Goal: Information Seeking & Learning: Learn about a topic

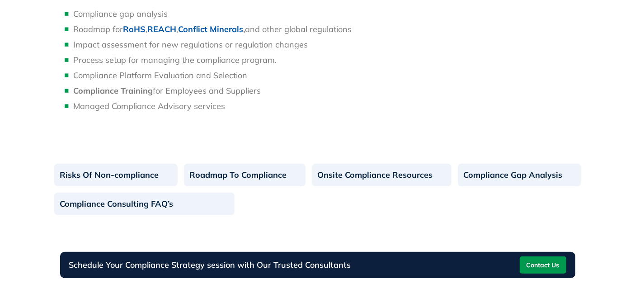
scroll to position [805, 0]
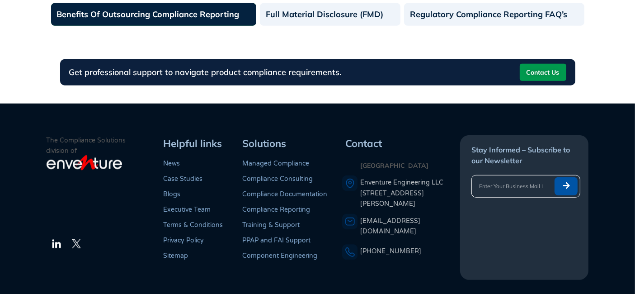
scroll to position [742, 0]
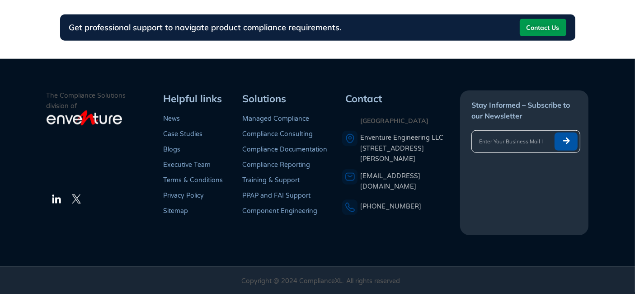
drag, startPoint x: 251, startPoint y: 126, endPoint x: 434, endPoint y: 229, distance: 209.3
click at [434, 229] on div "The Compliance Solutions division of LinkedIn Twitter Helpful links News Case S…" at bounding box center [318, 162] width 542 height 145
click at [434, 229] on div "Contact USA Enventure Engineering LLC 77 West Wacker Drive, #4500, Chicago, IL …" at bounding box center [401, 162] width 118 height 145
click at [54, 198] on img at bounding box center [56, 198] width 11 height 11
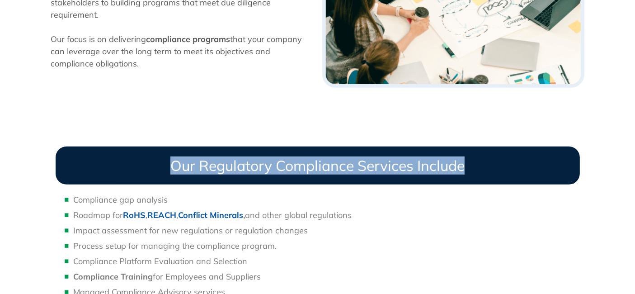
click at [480, 164] on h3 "Our Regulatory Compliance Services Include" at bounding box center [318, 165] width 524 height 38
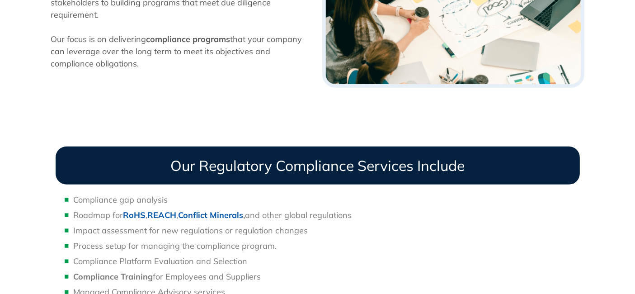
click at [370, 220] on ul "Compliance gap analysis Roadmap for RoHS , REACH , Conflict Minerals , and othe…" at bounding box center [318, 245] width 524 height 104
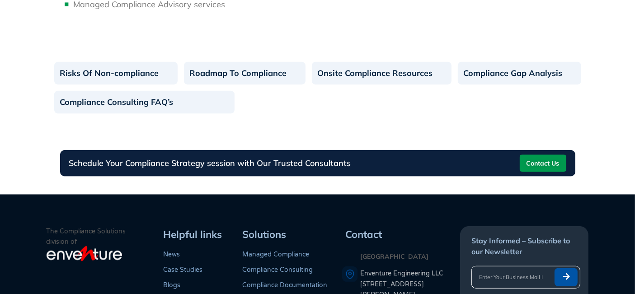
scroll to position [432, 0]
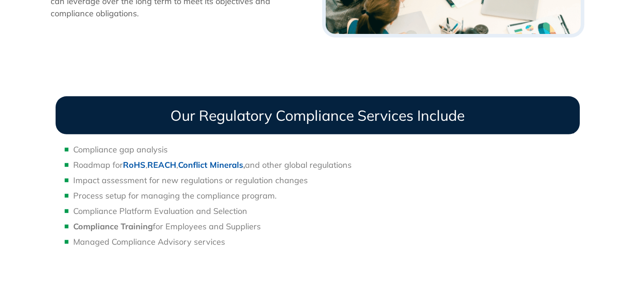
click at [236, 184] on li "Impact assessment for new regulations or regulation changes" at bounding box center [327, 180] width 506 height 12
click at [136, 162] on b "RoHS" at bounding box center [134, 164] width 23 height 10
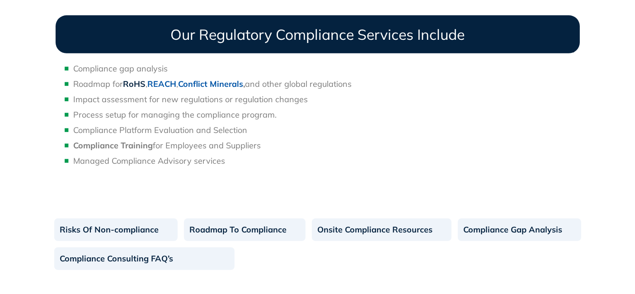
scroll to position [683, 0]
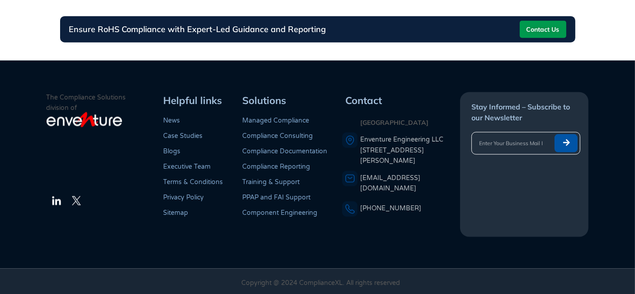
scroll to position [1236, 0]
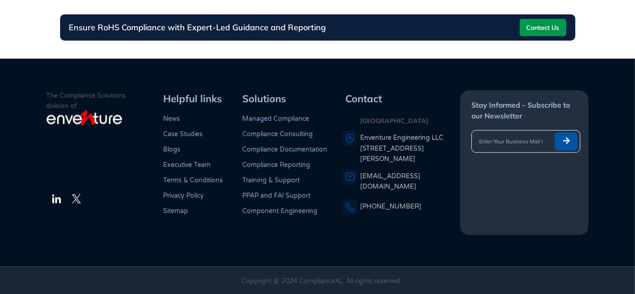
click at [128, 223] on div "The Compliance Solutions division of LinkedIn Twitter" at bounding box center [104, 162] width 114 height 145
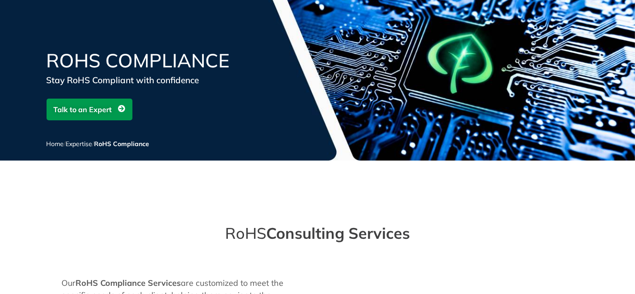
scroll to position [0, 0]
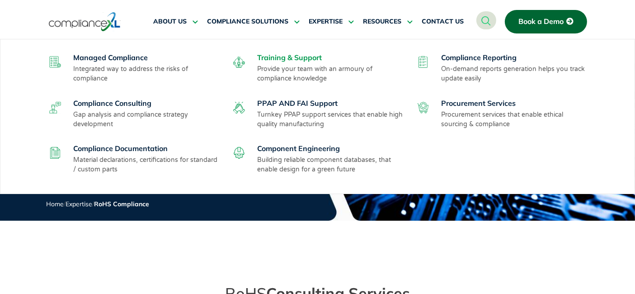
click at [284, 61] on link "Training & Support" at bounding box center [289, 57] width 65 height 9
click at [293, 56] on link "Training & Support" at bounding box center [289, 57] width 65 height 9
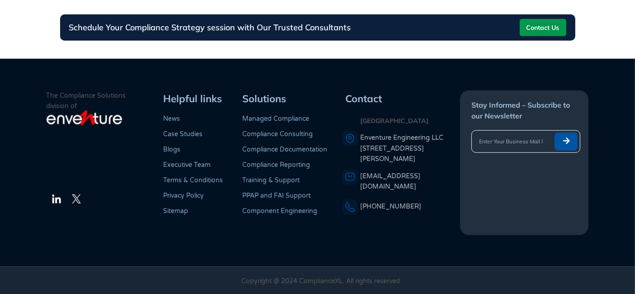
drag, startPoint x: 0, startPoint y: 0, endPoint x: 427, endPoint y: 232, distance: 485.7
click at [427, 232] on div "The Compliance Solutions division of LinkedIn Twitter Helpful links News Case S…" at bounding box center [318, 162] width 542 height 145
click at [429, 231] on div "Contact USA Enventure Engineering LLC 77 West Wacker Drive, #4500, Chicago, IL …" at bounding box center [401, 162] width 118 height 145
drag, startPoint x: 434, startPoint y: 221, endPoint x: 145, endPoint y: 104, distance: 312.5
click at [145, 104] on div "The Compliance Solutions division of LinkedIn Twitter Helpful links News Case S…" at bounding box center [318, 162] width 542 height 145
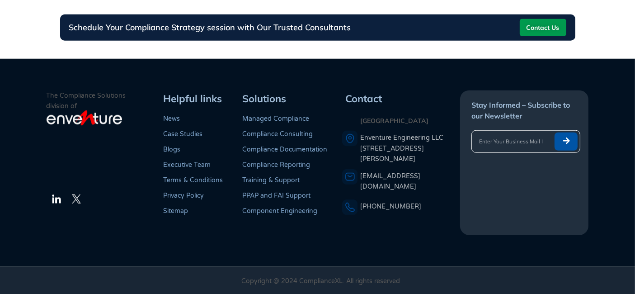
click at [148, 102] on p "The Compliance Solutions division of" at bounding box center [104, 100] width 114 height 21
drag, startPoint x: 154, startPoint y: 91, endPoint x: 438, endPoint y: 239, distance: 320.1
click at [434, 240] on footer "The Compliance Solutions division of LinkedIn Twitter Helpful links News Case S…" at bounding box center [317, 163] width 635 height 208
click at [438, 239] on footer "The Compliance Solutions division of LinkedIn Twitter Helpful links News Case S…" at bounding box center [317, 163] width 635 height 208
drag, startPoint x: 441, startPoint y: 219, endPoint x: 163, endPoint y: 98, distance: 303.5
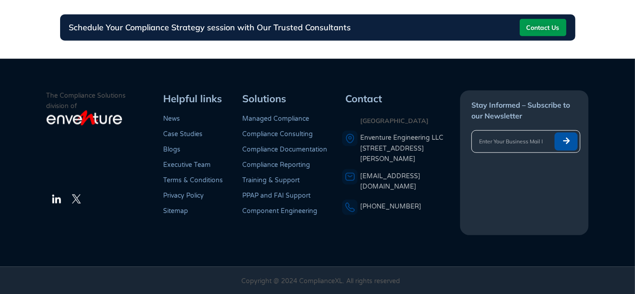
click at [163, 98] on div "The Compliance Solutions division of LinkedIn Twitter Helpful links News Case S…" at bounding box center [318, 162] width 542 height 145
click at [163, 98] on div "Helpful links" at bounding box center [199, 98] width 79 height 16
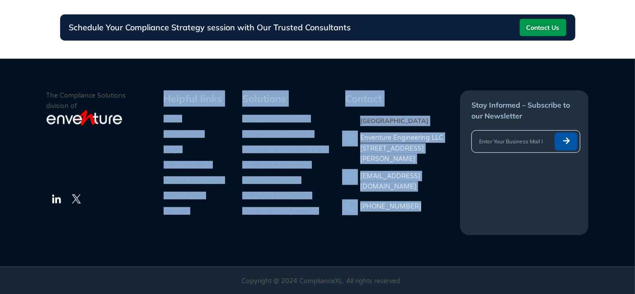
drag, startPoint x: 163, startPoint y: 98, endPoint x: 429, endPoint y: 218, distance: 292.5
click at [429, 218] on div "The Compliance Solutions division of LinkedIn Twitter Helpful links News Case S…" at bounding box center [318, 162] width 542 height 145
click at [429, 218] on div "Contact USA Enventure Engineering LLC 77 West Wacker Drive, #4500, Chicago, IL …" at bounding box center [401, 162] width 118 height 145
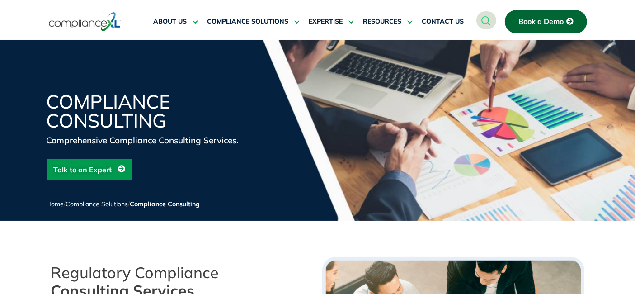
drag, startPoint x: 228, startPoint y: 248, endPoint x: 84, endPoint y: 261, distance: 145.1
click at [227, 249] on div "Compliance Consulting Comprehensive Compliance Consulting Services. Talk to an …" at bounding box center [317, 146] width 635 height 212
drag, startPoint x: 43, startPoint y: 274, endPoint x: 218, endPoint y: 278, distance: 174.4
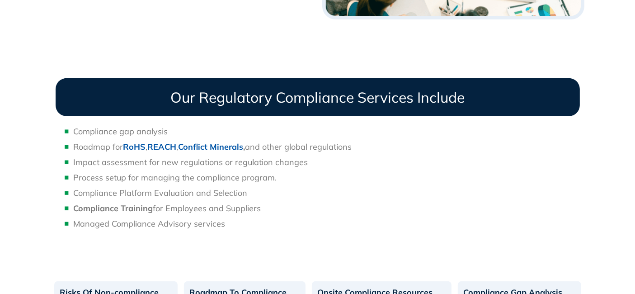
scroll to position [502, 0]
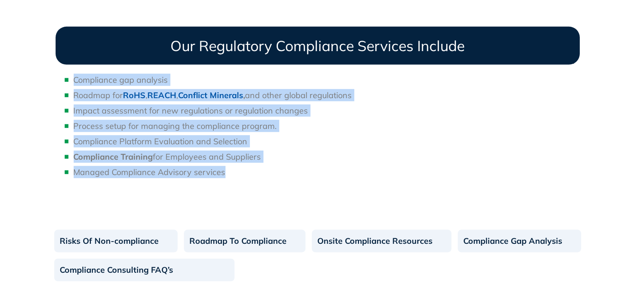
drag, startPoint x: 72, startPoint y: 79, endPoint x: 294, endPoint y: 173, distance: 241.3
click at [294, 173] on ul "Compliance gap analysis Roadmap for RoHS , REACH , Conflict Minerals , and othe…" at bounding box center [318, 126] width 524 height 104
click at [297, 172] on li "Managed Compliance Advisory services" at bounding box center [327, 172] width 506 height 12
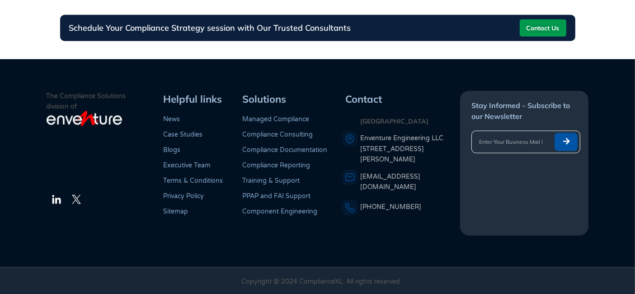
scroll to position [805, 0]
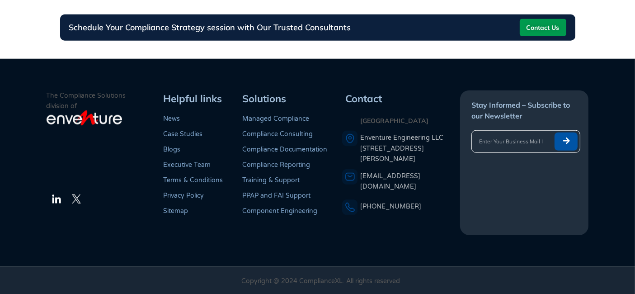
drag, startPoint x: 164, startPoint y: 97, endPoint x: 435, endPoint y: 222, distance: 297.7
click at [435, 222] on div "The Compliance Solutions division of LinkedIn Twitter Helpful links News Case S…" at bounding box center [318, 162] width 542 height 145
click at [435, 222] on div "Contact USA Enventure Engineering LLC 77 West Wacker Drive, #4500, Chicago, IL …" at bounding box center [401, 162] width 118 height 145
click at [392, 140] on link "Enventure Engineering LLC 77 West Wacker Drive, #4500, Chicago, IL 60601" at bounding box center [409, 148] width 98 height 32
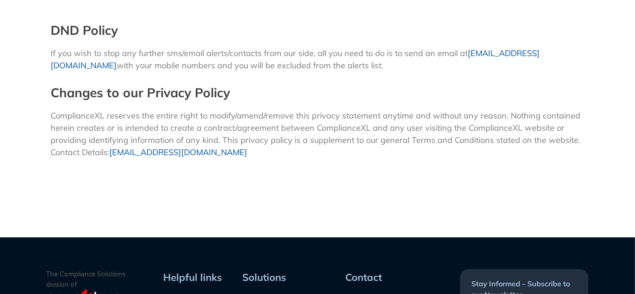
scroll to position [803, 0]
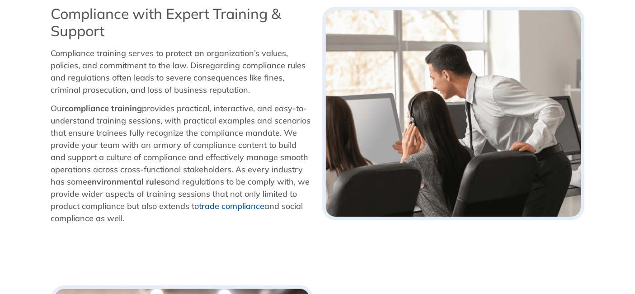
scroll to position [352, 0]
